Goal: Entertainment & Leisure: Consume media (video, audio)

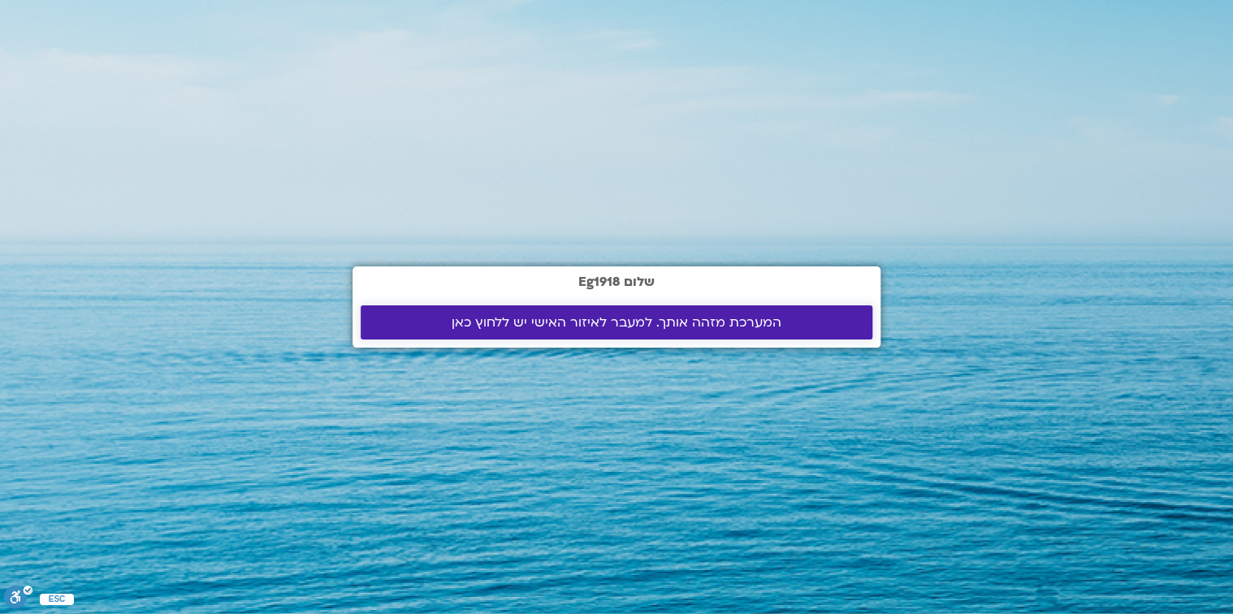
click at [632, 322] on span "המערכת מזהה אותך. למעבר לאיזור האישי יש ללחוץ כאן" at bounding box center [616, 322] width 330 height 15
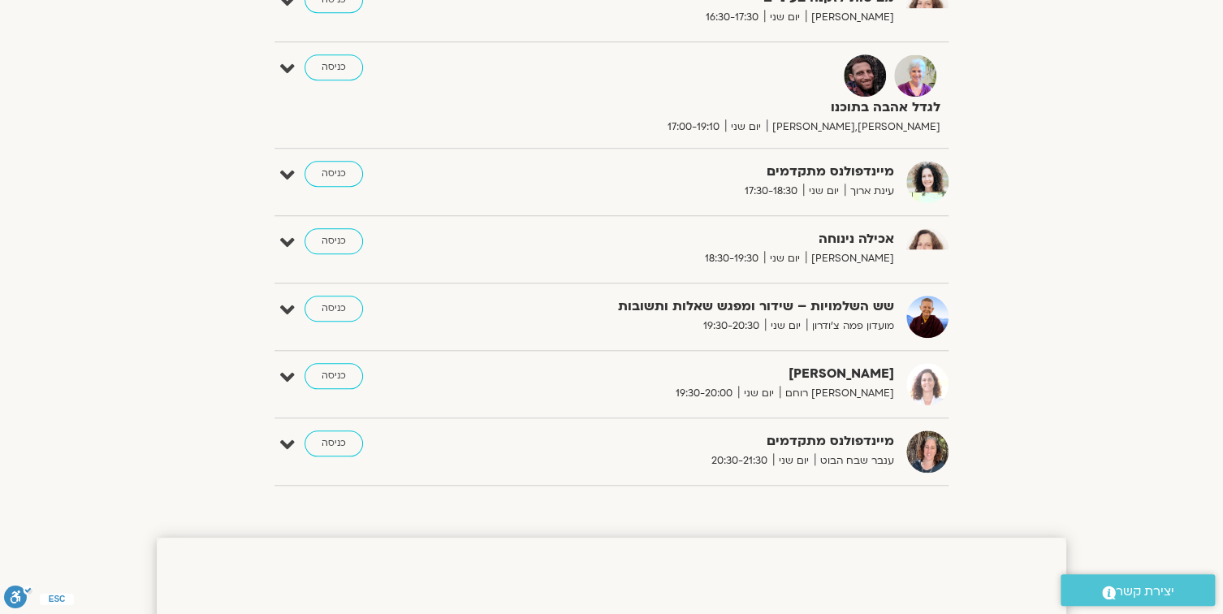
scroll to position [611, 0]
click at [286, 67] on icon at bounding box center [287, 70] width 15 height 23
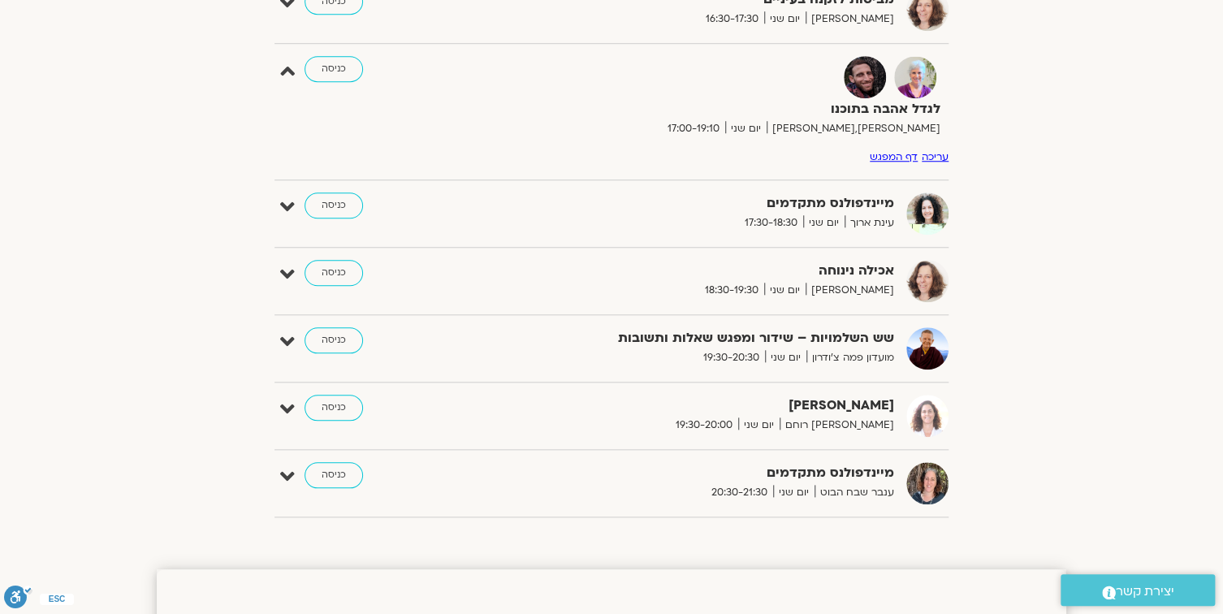
click at [880, 152] on link "דף המפגש" at bounding box center [894, 156] width 48 height 13
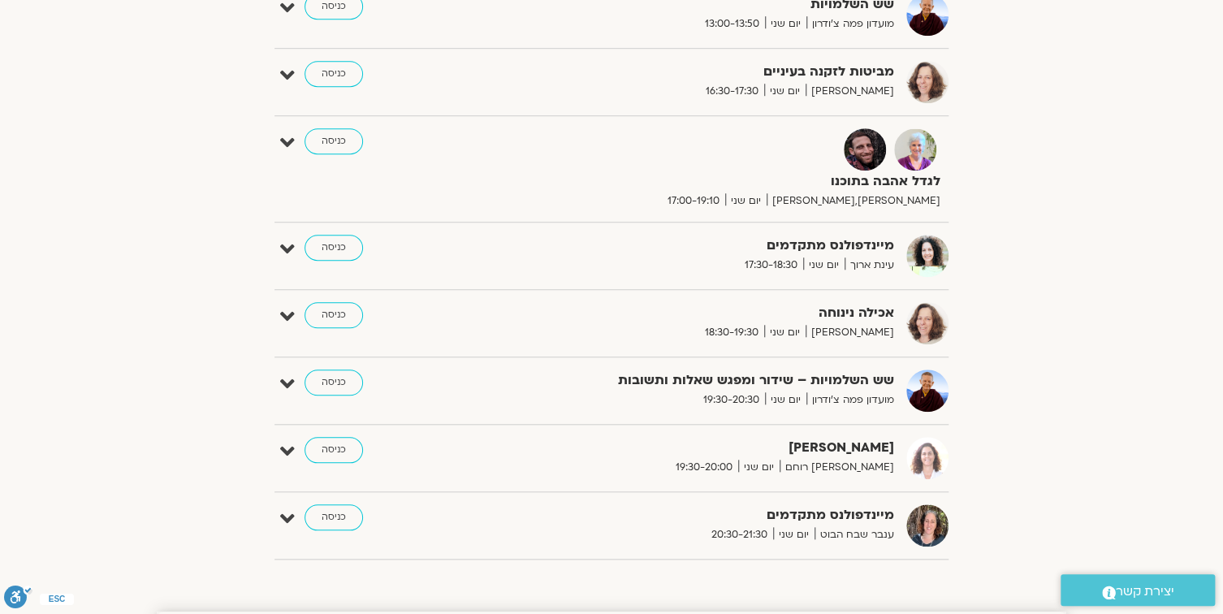
scroll to position [574, 0]
